Goal: Task Accomplishment & Management: Manage account settings

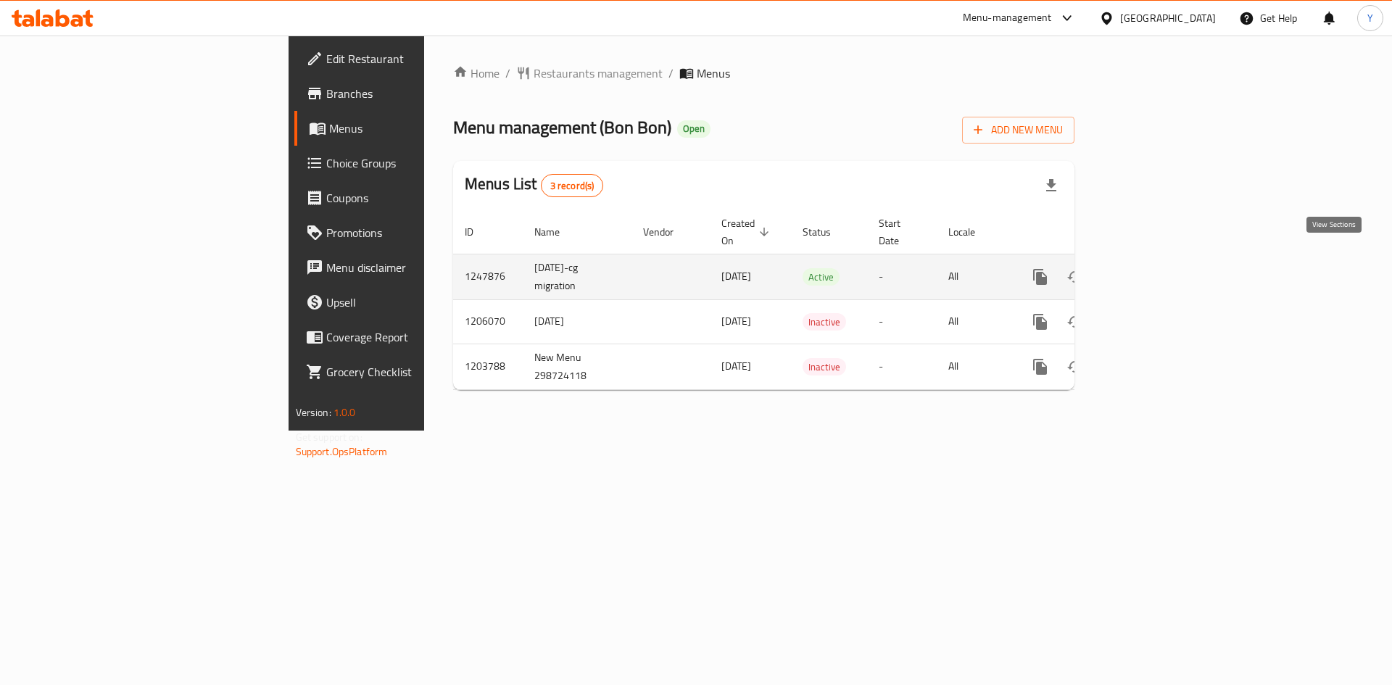
click at [1152, 271] on icon "enhanced table" at bounding box center [1145, 277] width 13 height 13
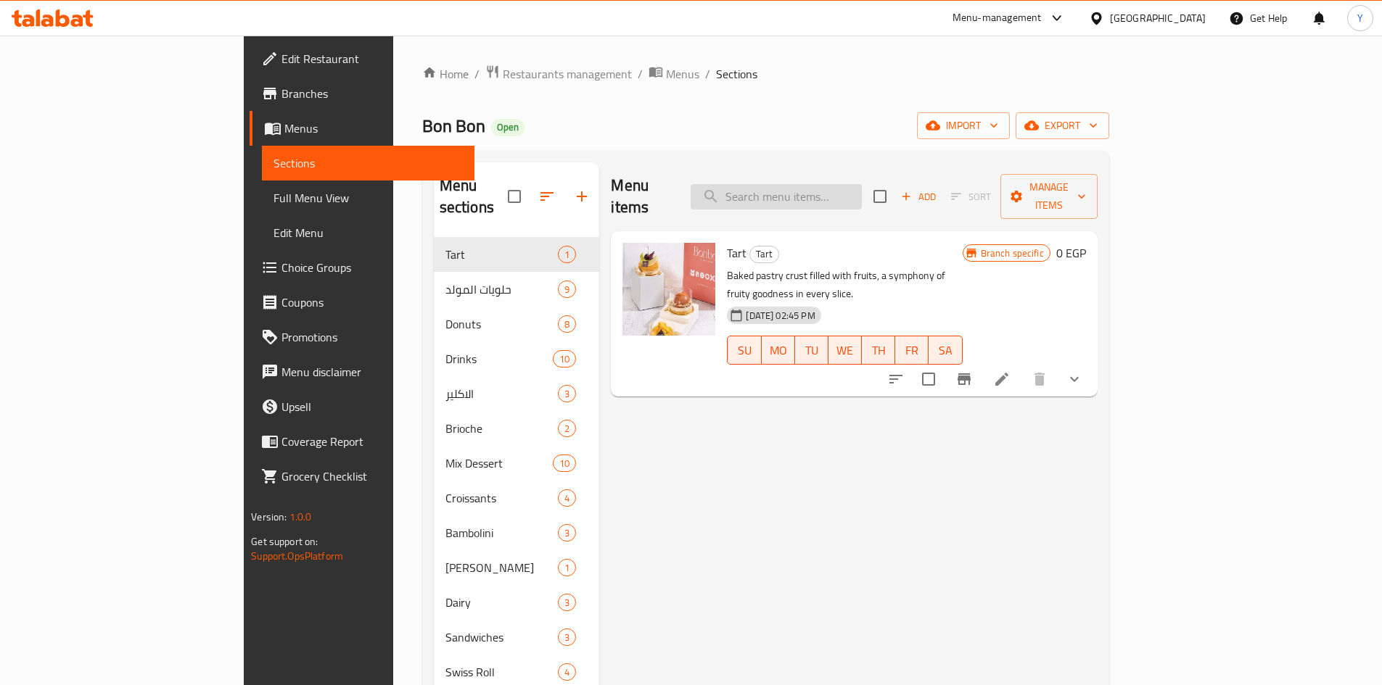
click at [862, 191] on input "search" at bounding box center [775, 196] width 171 height 25
paste input "Oreo Fudge Triangle"
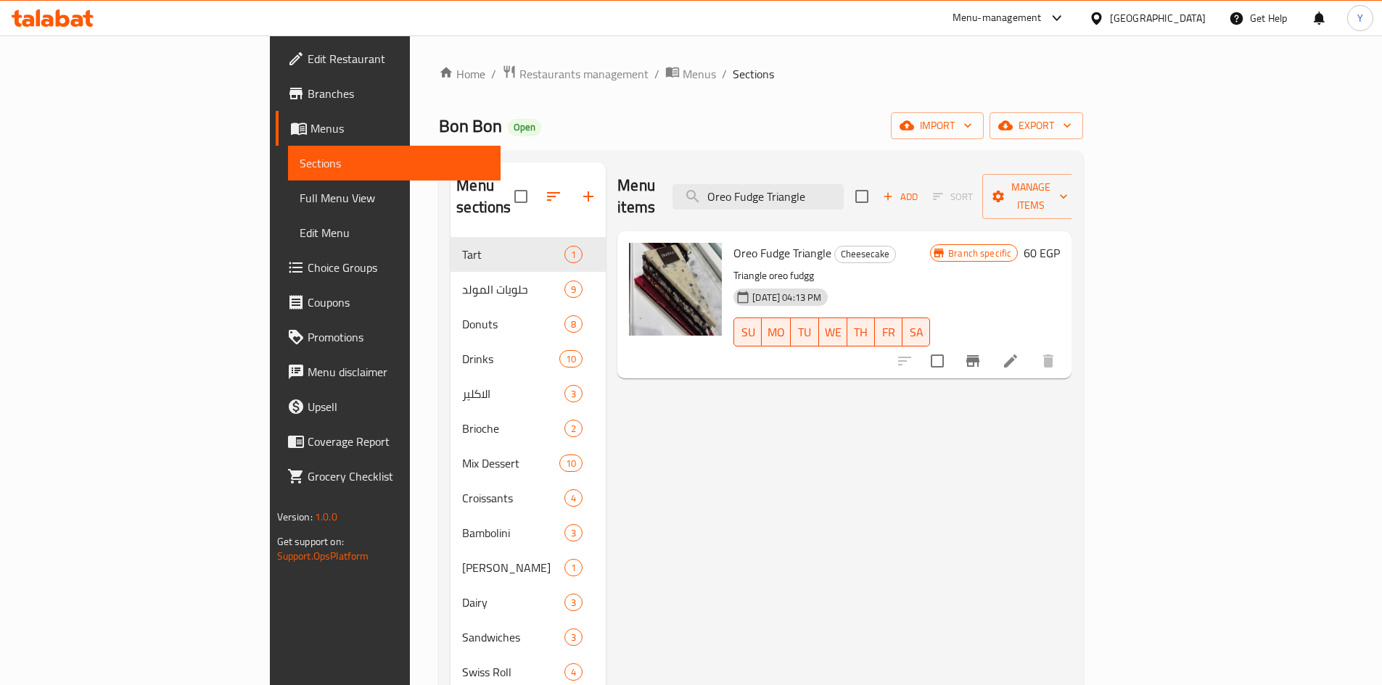
type input "Oreo Fudge Triangle"
click at [1031, 348] on li at bounding box center [1010, 361] width 41 height 26
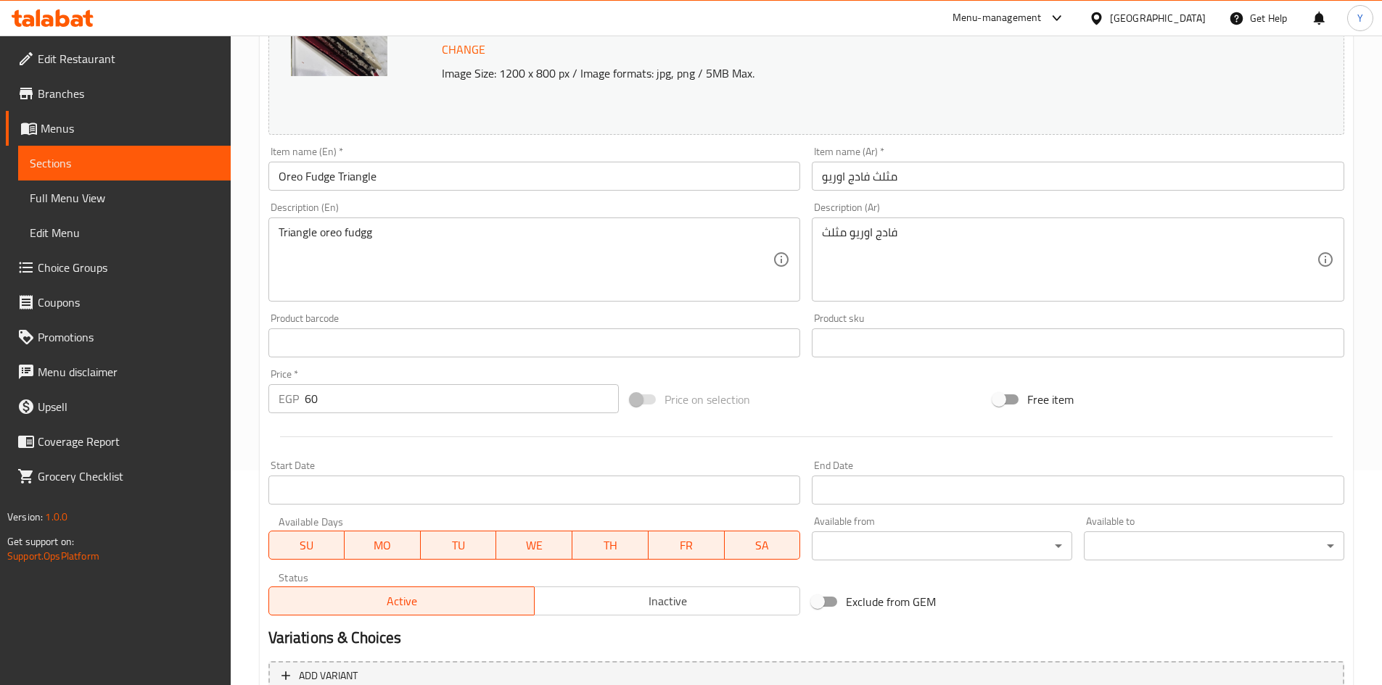
scroll to position [145, 0]
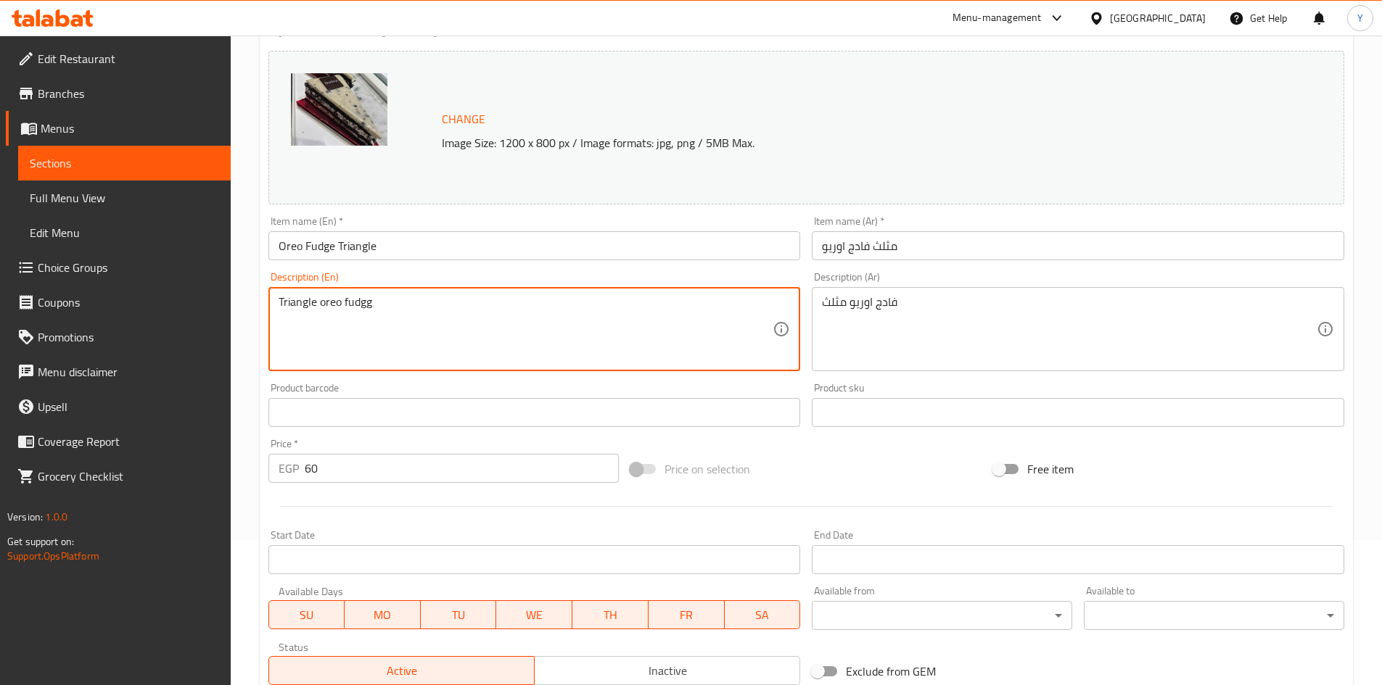
click at [330, 308] on textarea "Triangle oreo fudgg" at bounding box center [525, 329] width 495 height 69
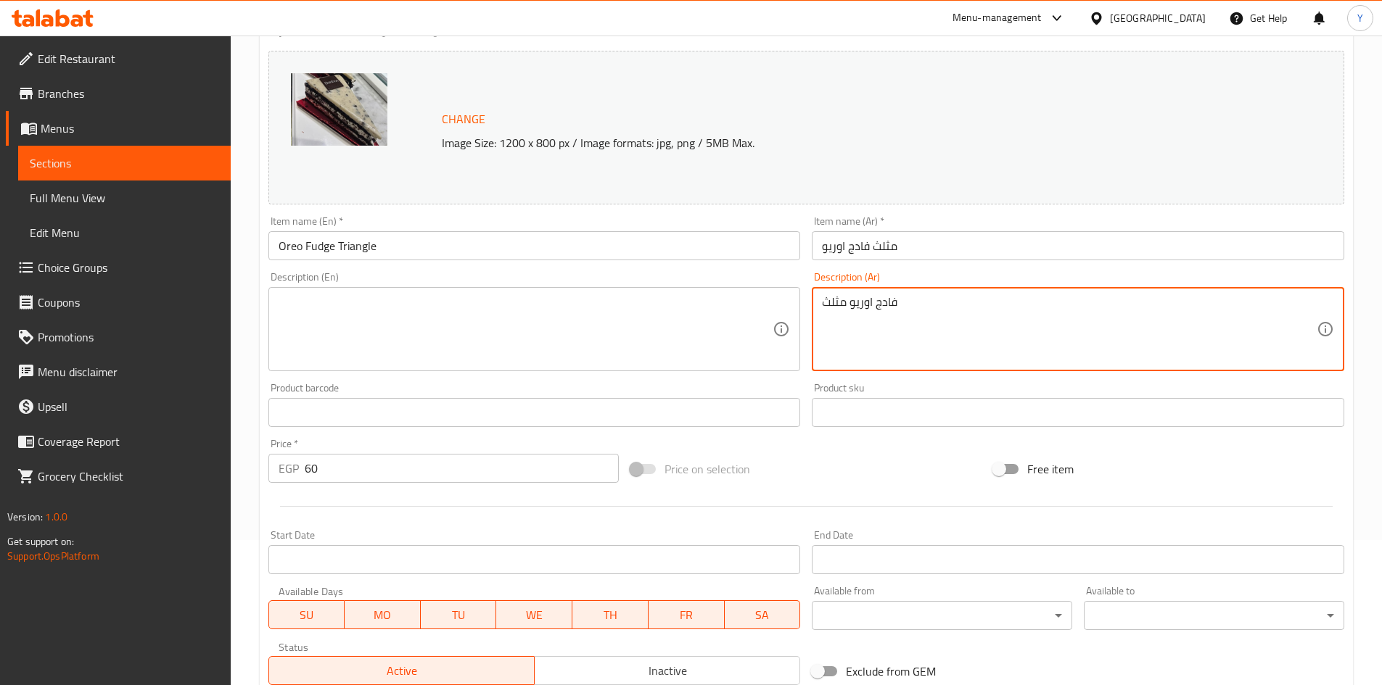
click at [875, 305] on textarea "فادج اوريو مثلث" at bounding box center [1069, 329] width 495 height 69
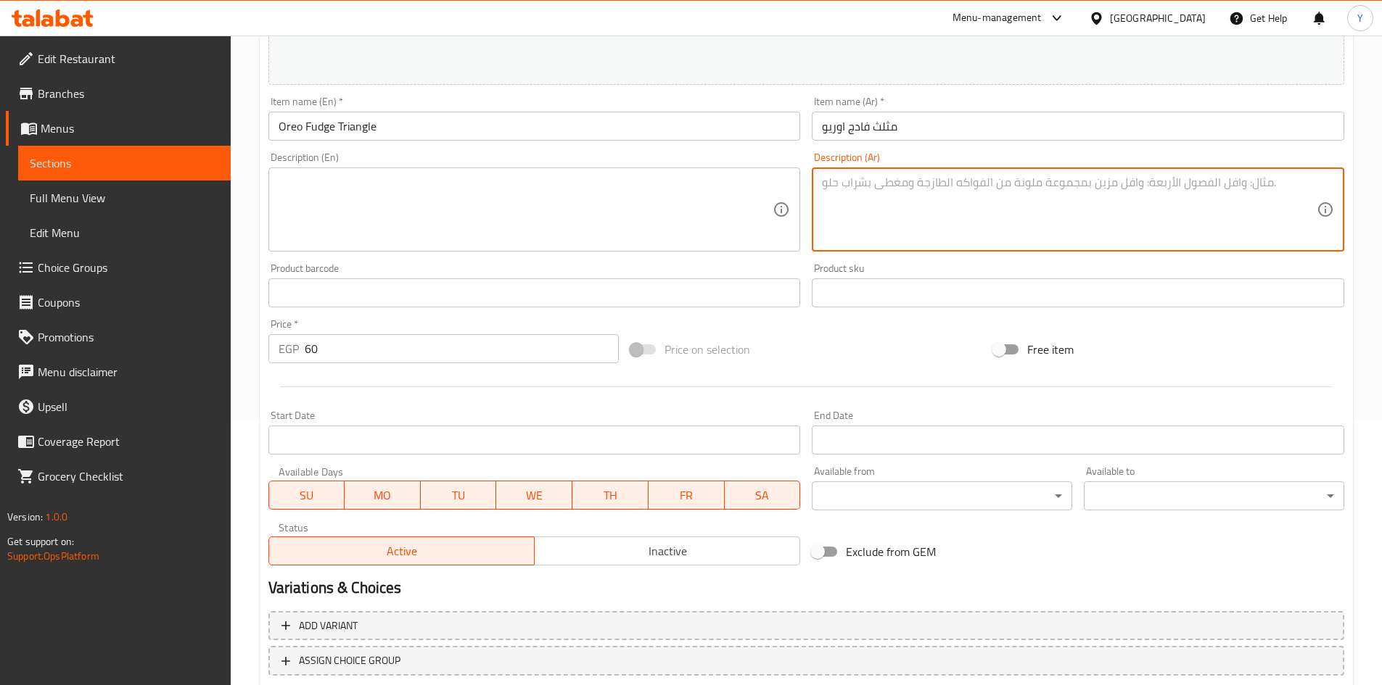
scroll to position [360, 0]
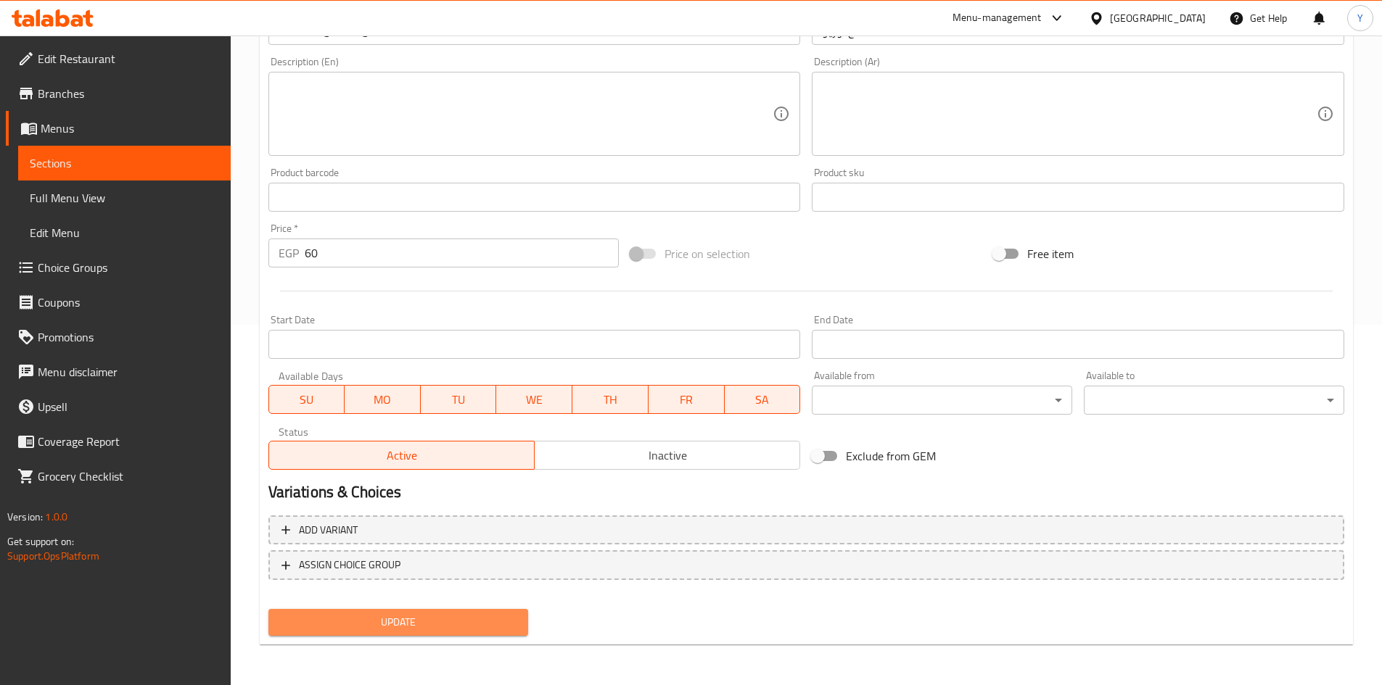
click at [402, 611] on button "Update" at bounding box center [398, 622] width 260 height 27
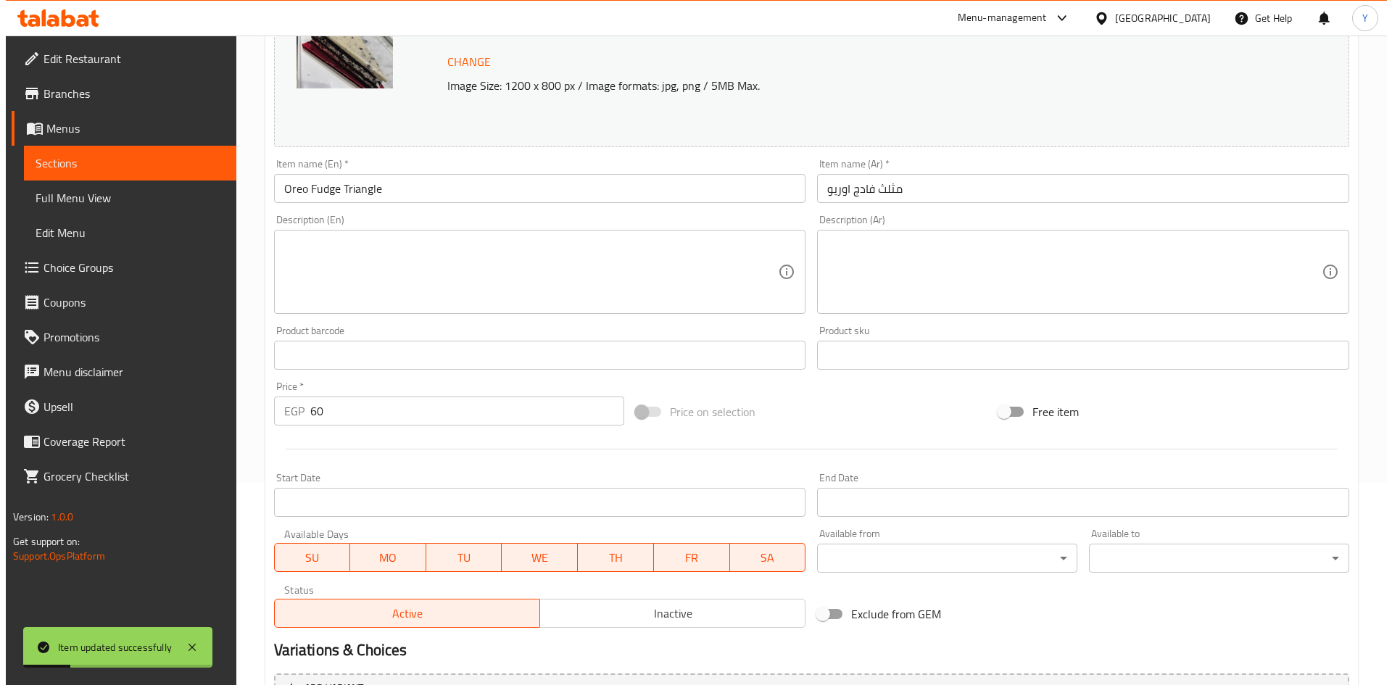
scroll to position [0, 0]
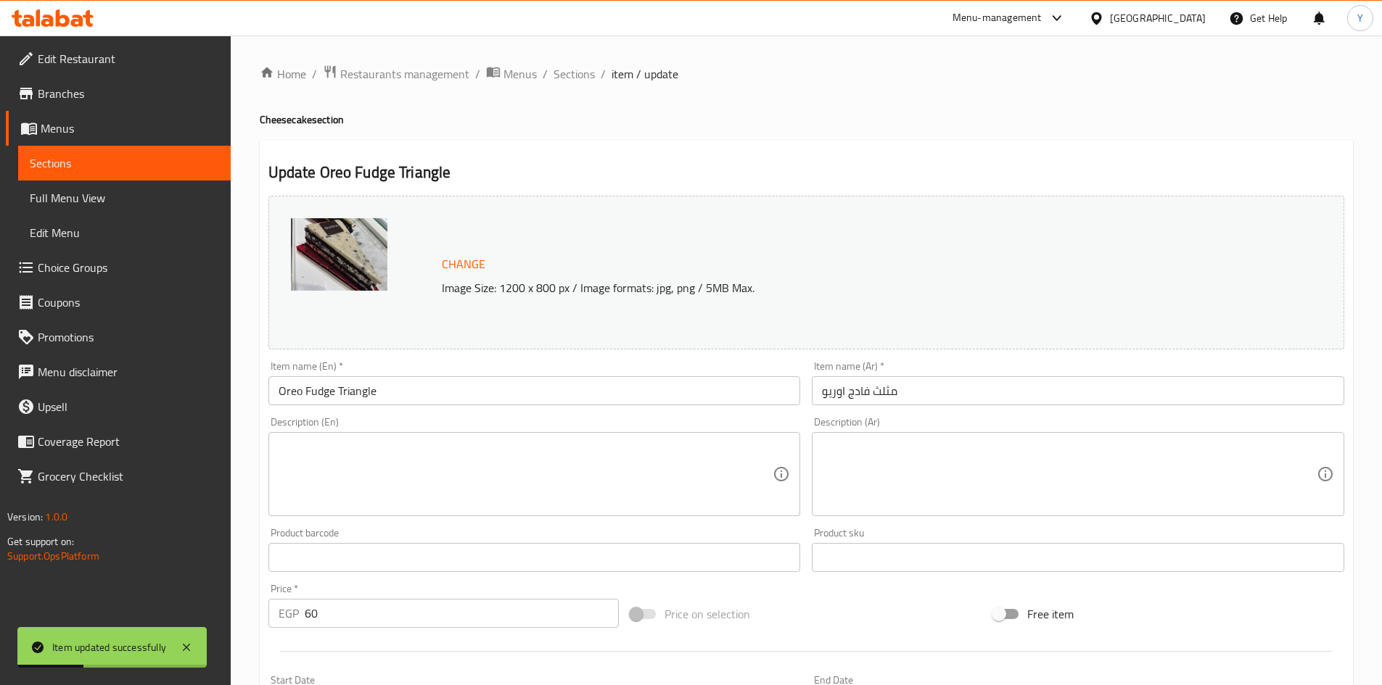
click at [99, 204] on span "Full Menu View" at bounding box center [124, 197] width 189 height 17
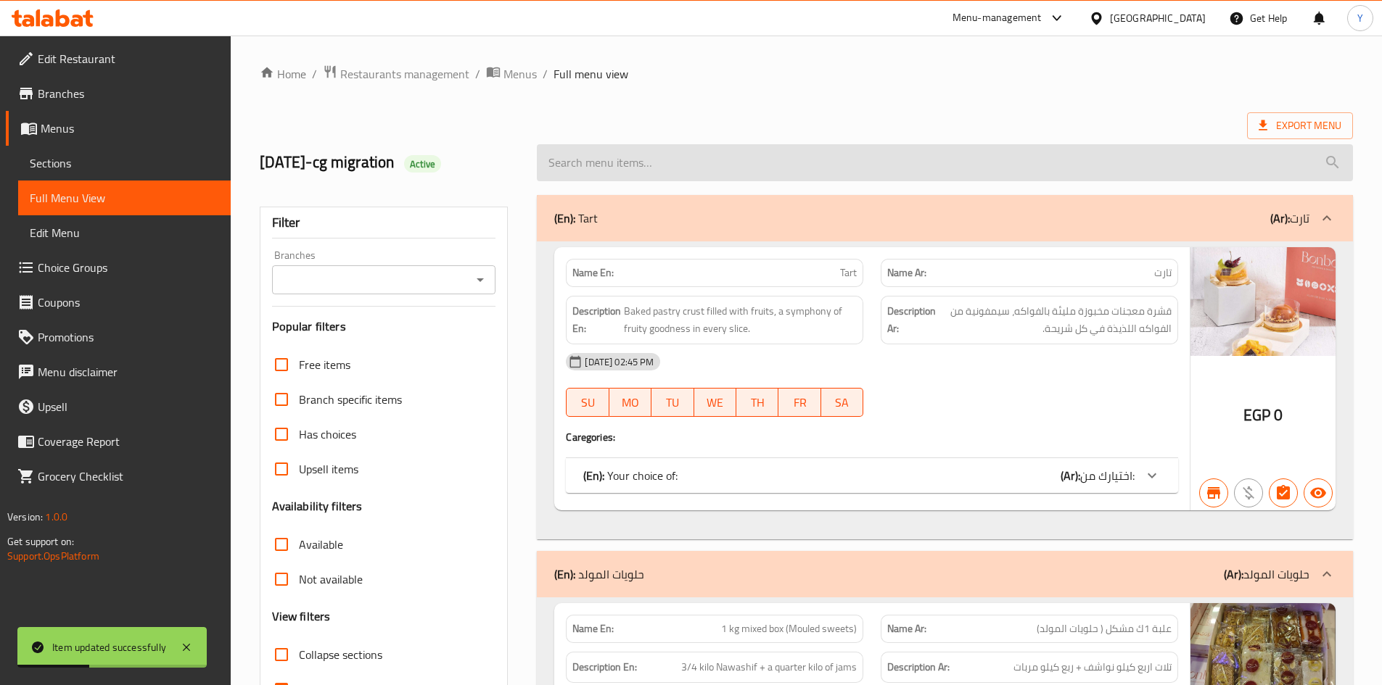
click at [781, 161] on input "search" at bounding box center [945, 162] width 816 height 37
paste input "Oreo Fudge Triangle"
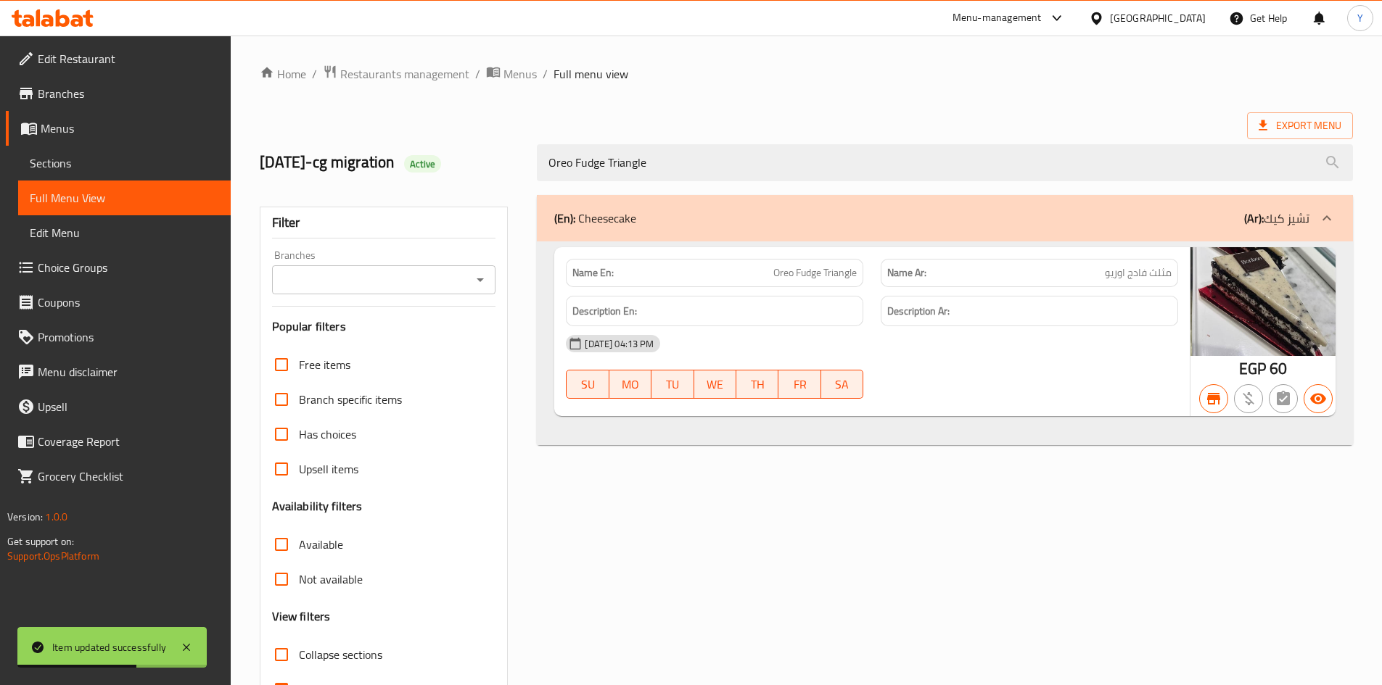
type input "Oreo Fudge Triangle"
click at [1181, 25] on div "[GEOGRAPHIC_DATA]" at bounding box center [1158, 18] width 96 height 16
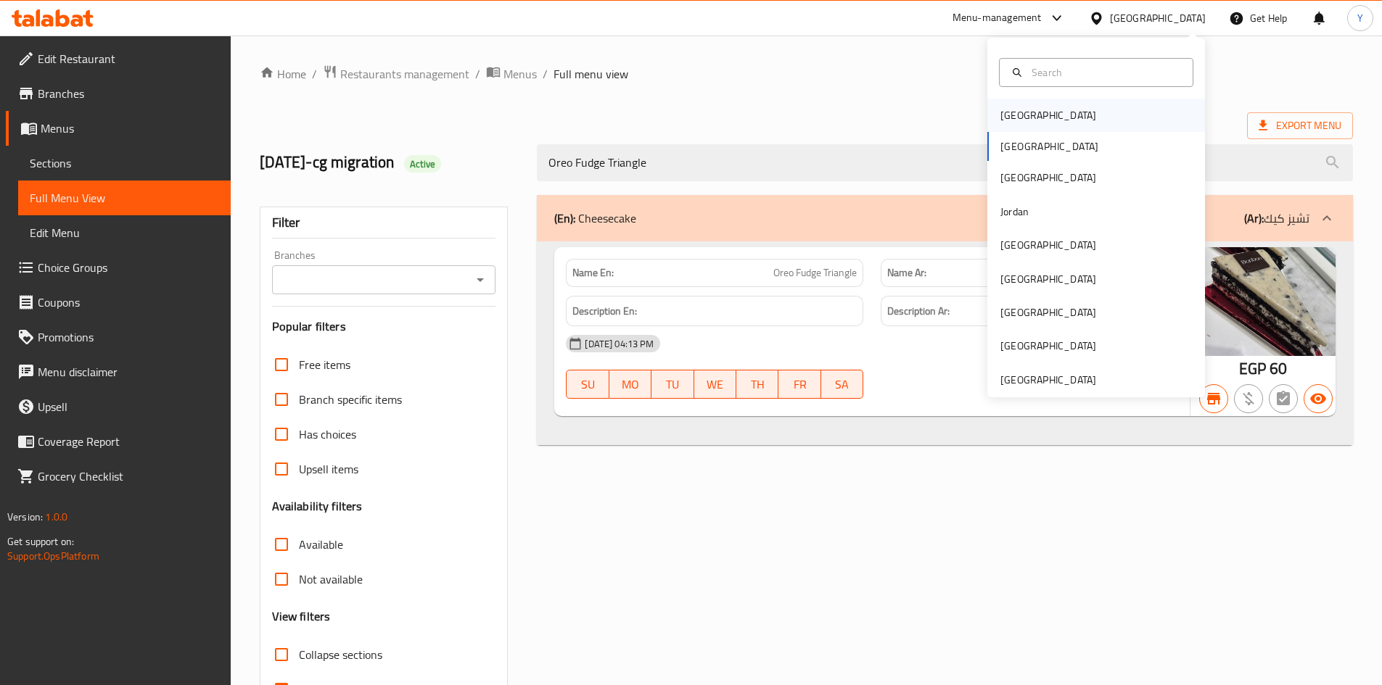
click at [1010, 115] on div "[GEOGRAPHIC_DATA]" at bounding box center [1048, 115] width 96 height 16
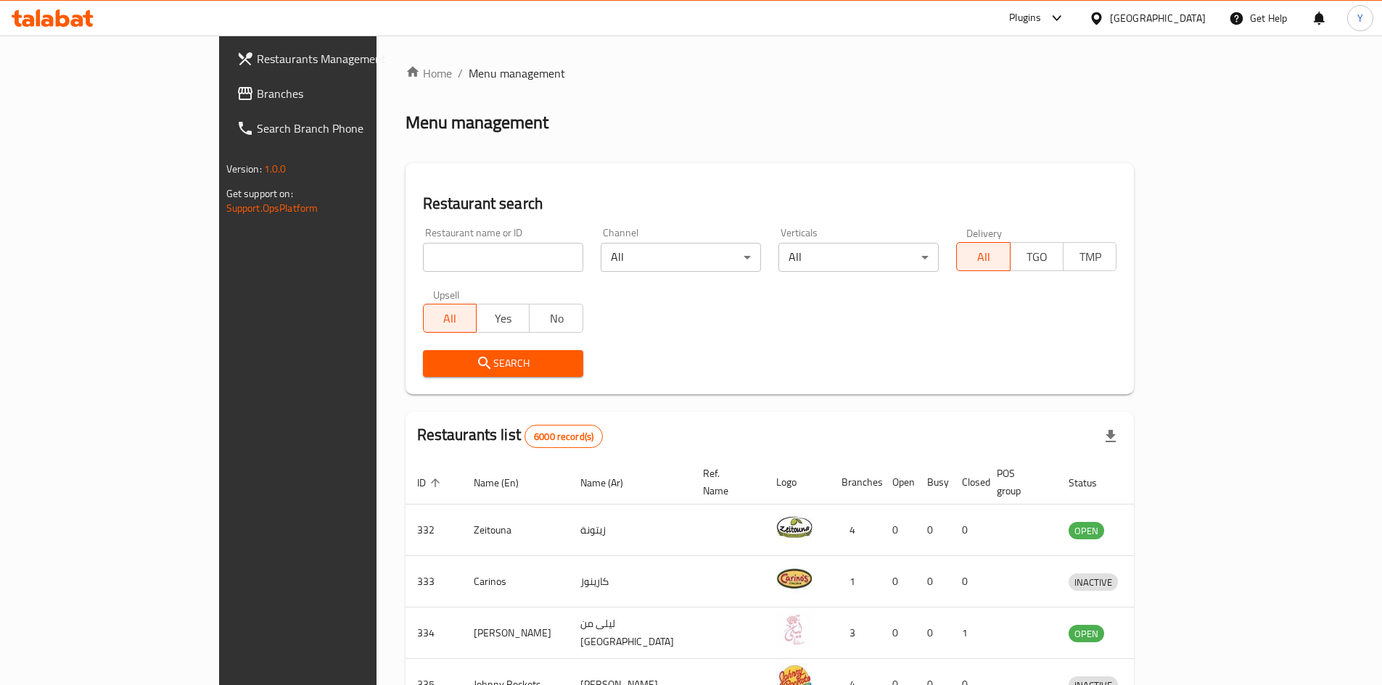
click at [257, 94] on span "Branches" at bounding box center [347, 93] width 181 height 17
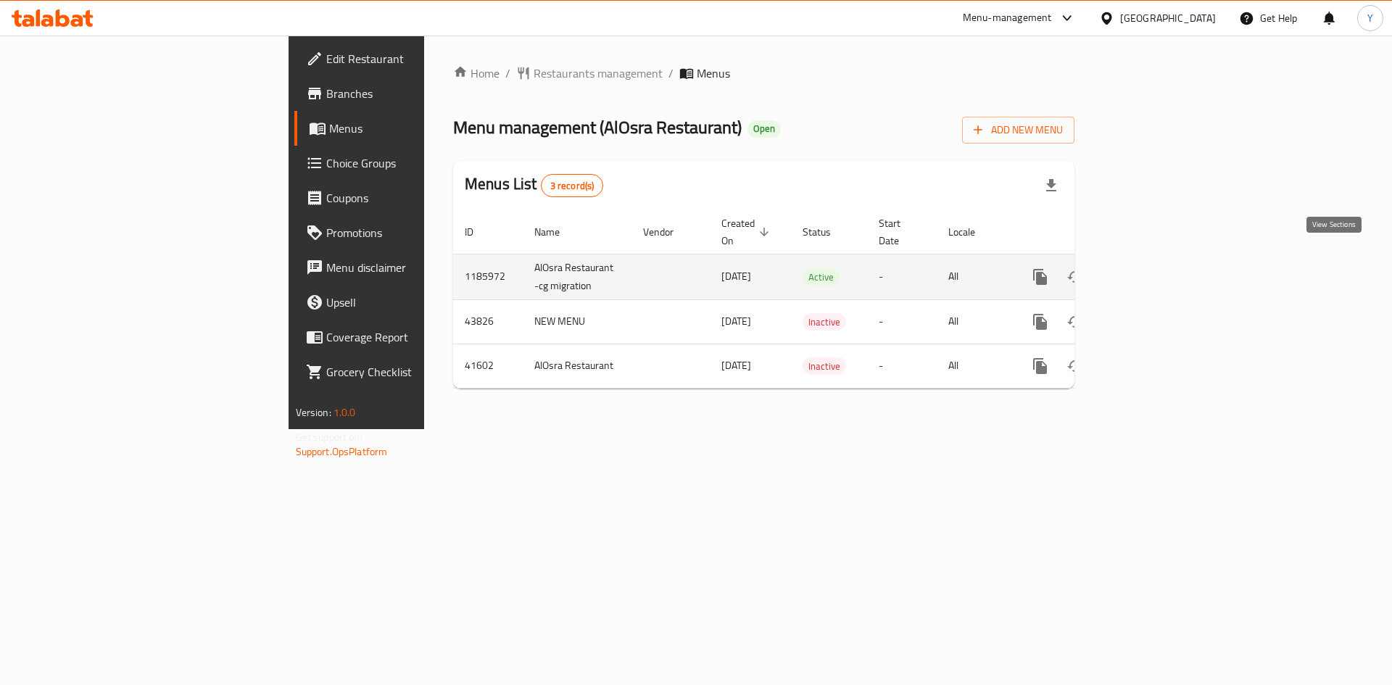
click at [1163, 260] on link "enhanced table" at bounding box center [1145, 277] width 35 height 35
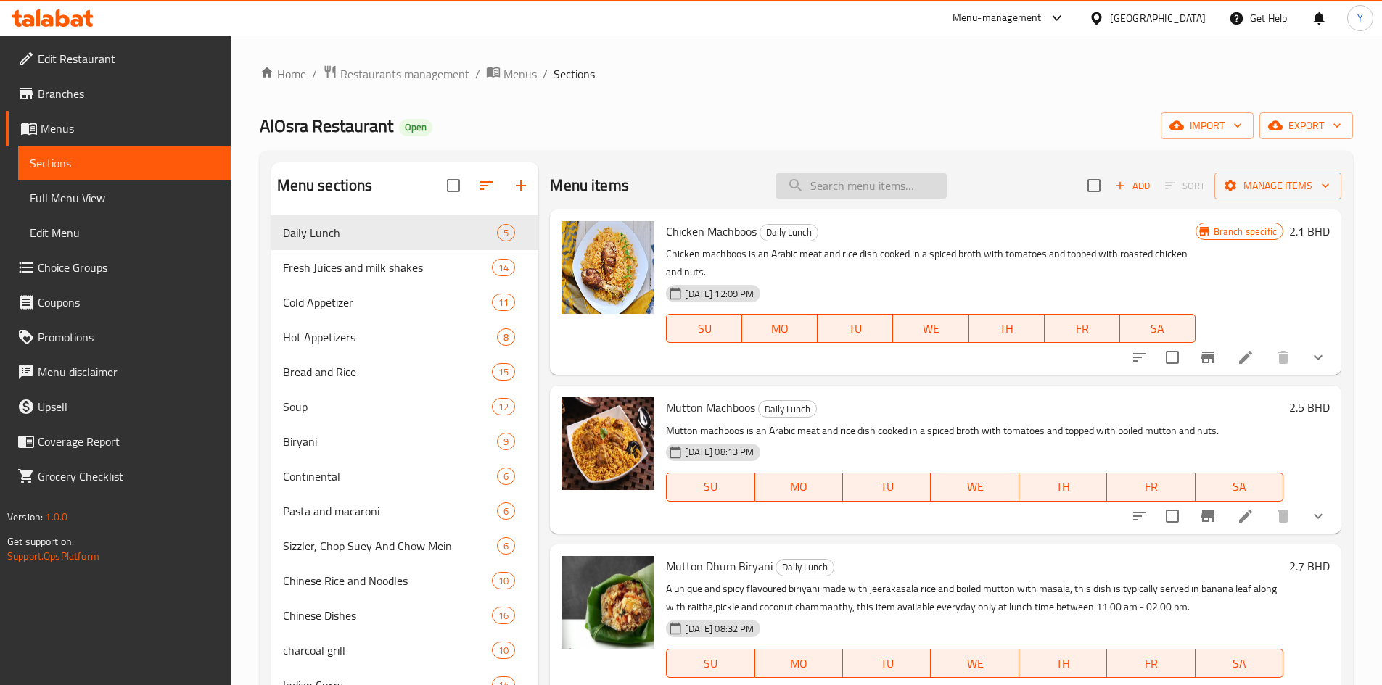
click at [809, 178] on input "search" at bounding box center [860, 185] width 171 height 25
paste input "Onam Sadhya food"
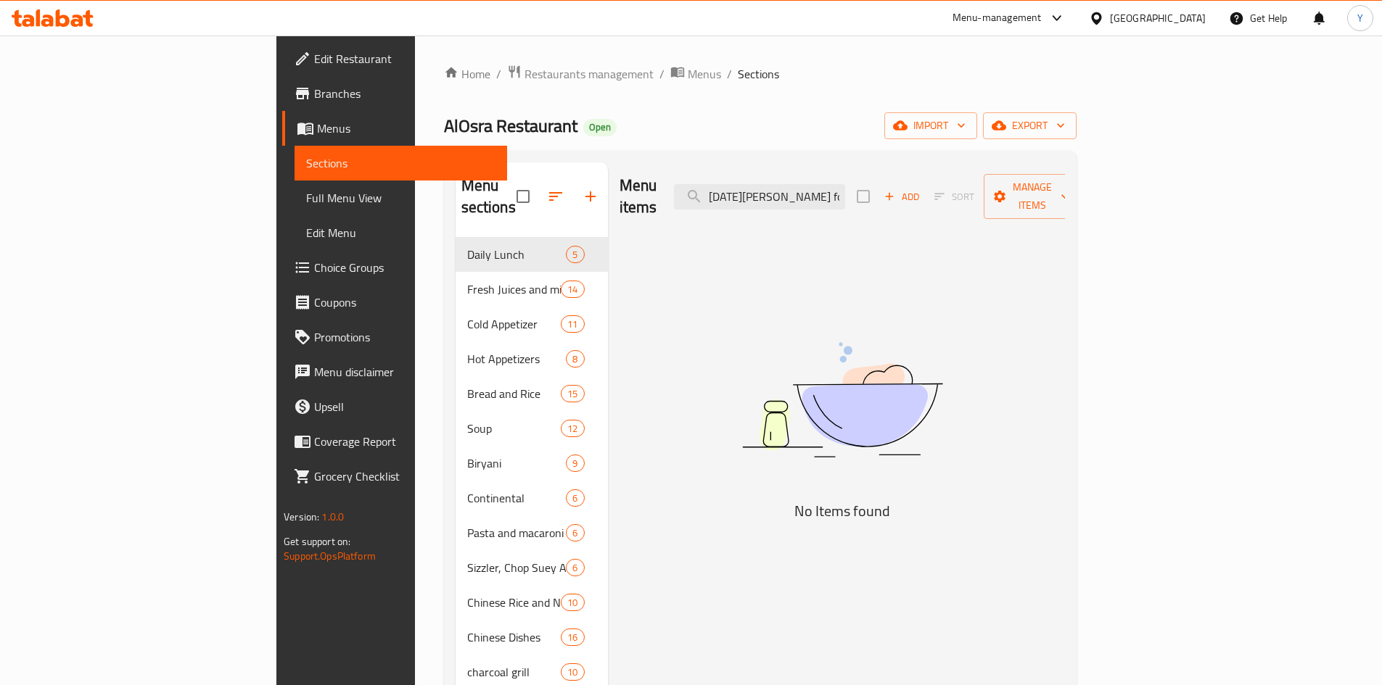
type input "Onam Sadhya food"
click at [723, 221] on div "Menu items Onam Sadhya food Add Sort Manage items No Items found" at bounding box center [836, 533] width 457 height 742
click at [444, 65] on link "Home" at bounding box center [467, 73] width 46 height 17
